Goal: Check status: Check status

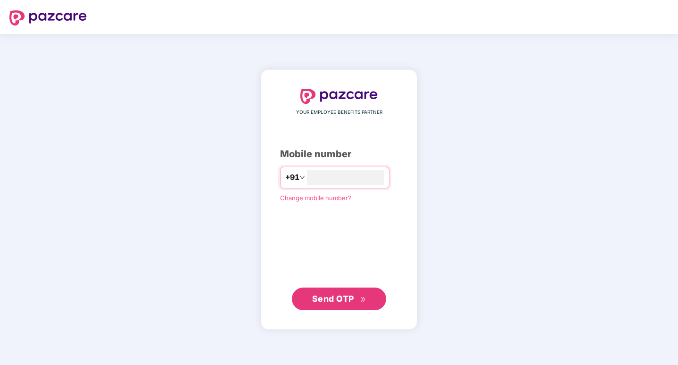
type input "**********"
click at [327, 299] on span "Send OTP" at bounding box center [333, 298] width 42 height 10
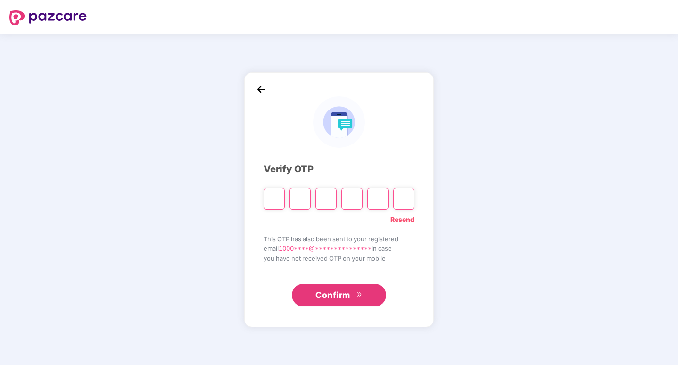
type input "*"
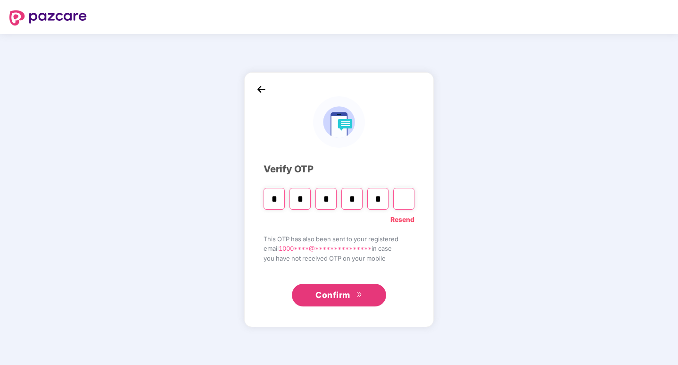
type input "*"
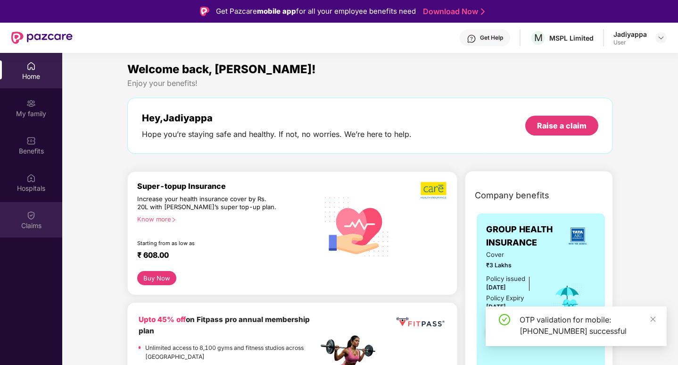
click at [29, 218] on img at bounding box center [30, 214] width 9 height 9
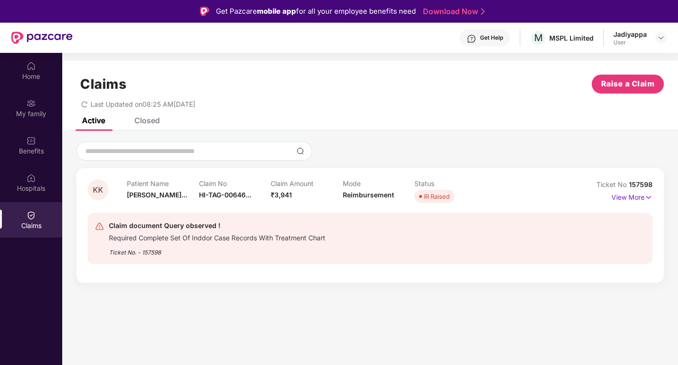
click at [213, 239] on div "Required Complete Set Of Inddor Case Records With Treatment Chart" at bounding box center [217, 236] width 216 height 11
click at [645, 195] on img at bounding box center [649, 197] width 8 height 10
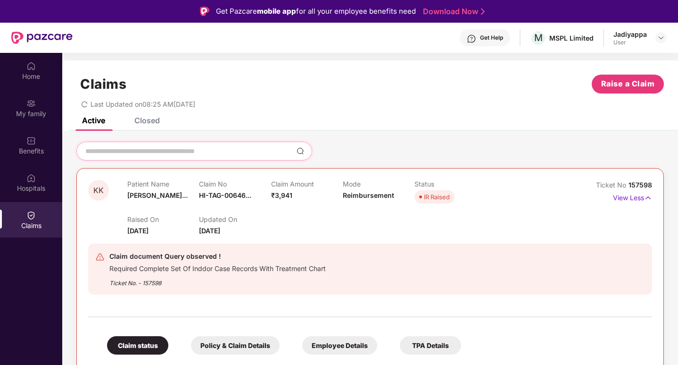
click at [248, 147] on input at bounding box center [188, 151] width 208 height 10
click at [639, 196] on p "View Less" at bounding box center [632, 196] width 39 height 13
